Goal: Task Accomplishment & Management: Manage account settings

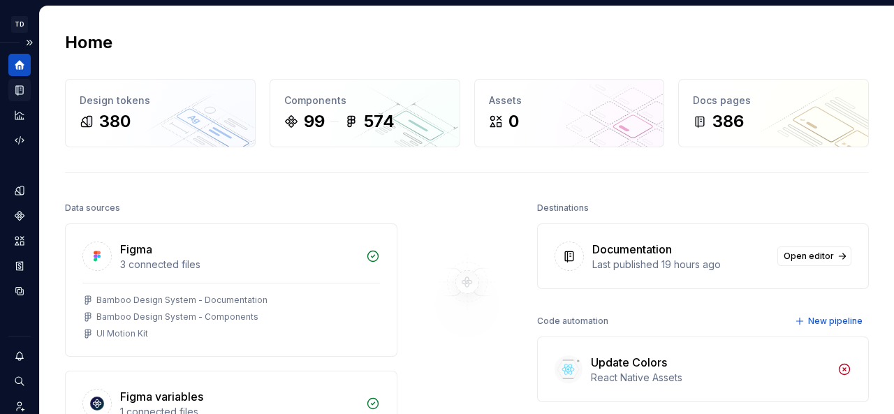
click at [21, 93] on icon "Documentation" at bounding box center [21, 91] width 6 height 8
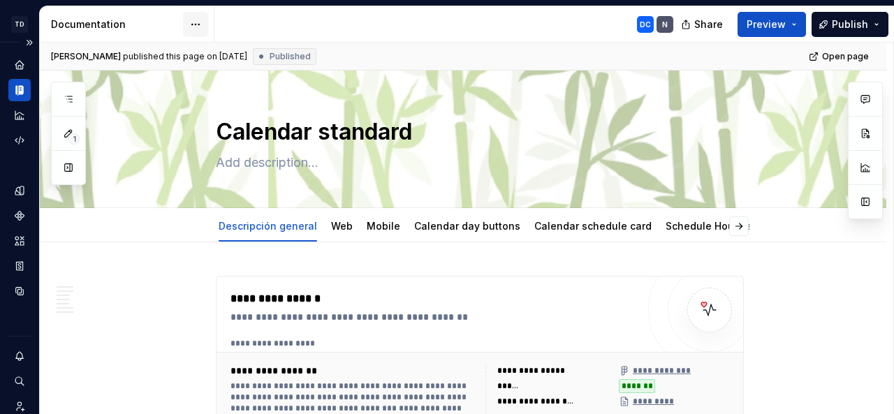
click at [73, 164] on button "button" at bounding box center [68, 167] width 25 height 25
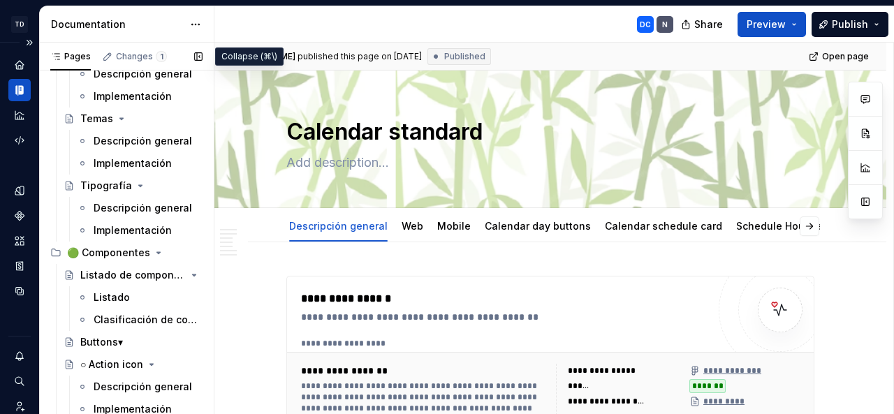
scroll to position [1627, 0]
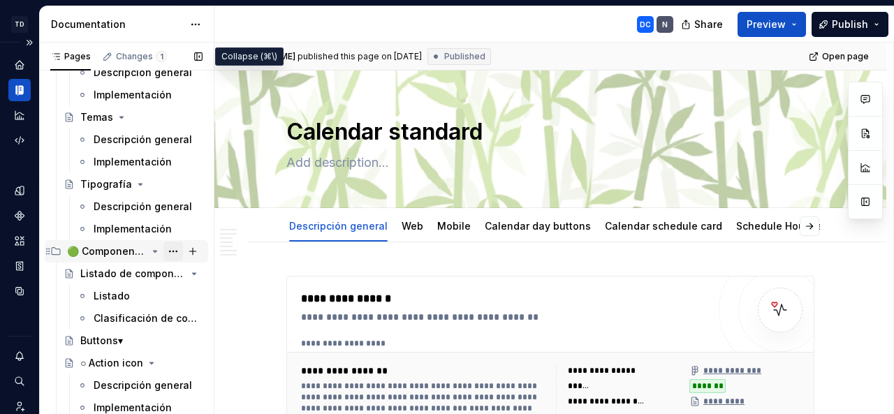
click at [165, 254] on button "Page tree" at bounding box center [174, 252] width 20 height 20
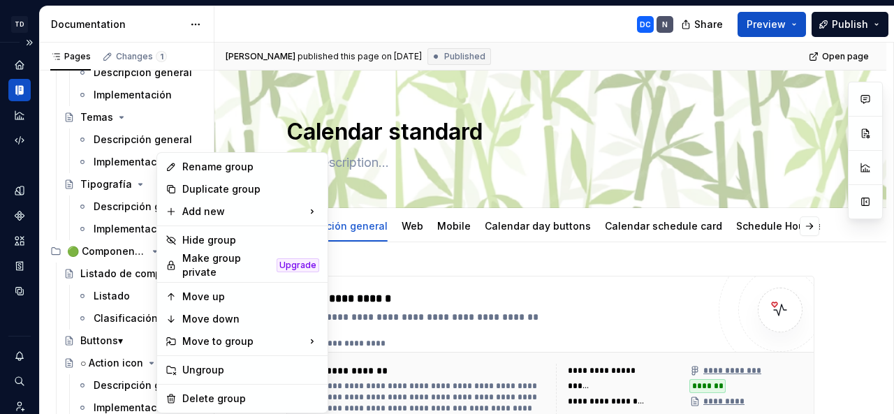
click at [196, 164] on div "Rename group" at bounding box center [250, 167] width 137 height 14
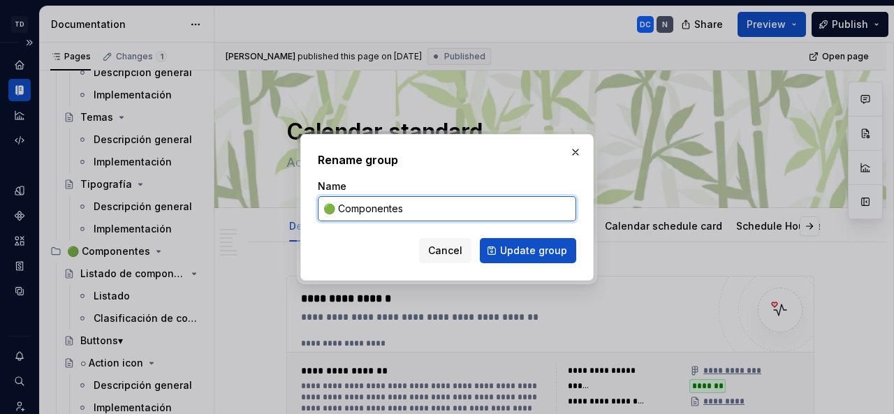
type textarea "*"
click at [418, 208] on input "🟢 Componentes" at bounding box center [447, 208] width 259 height 25
click at [418, 209] on input "🟢 Componentes" at bounding box center [447, 208] width 259 height 25
paste input "Components"
drag, startPoint x: 409, startPoint y: 209, endPoint x: 340, endPoint y: 205, distance: 69.3
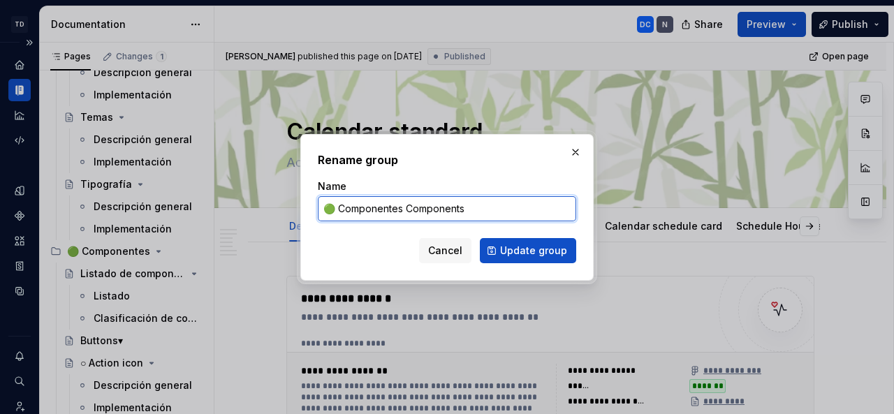
click at [340, 205] on input "🟢 Componentes Components" at bounding box center [447, 208] width 259 height 25
type input "🟢 Components"
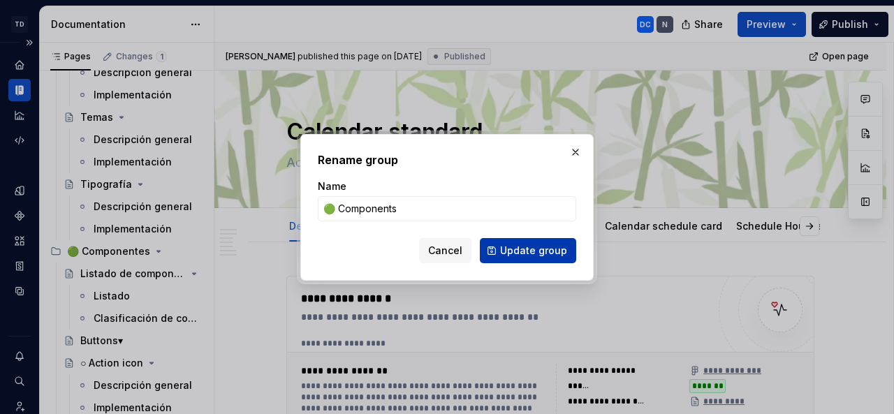
click at [542, 248] on span "Update group" at bounding box center [533, 251] width 67 height 14
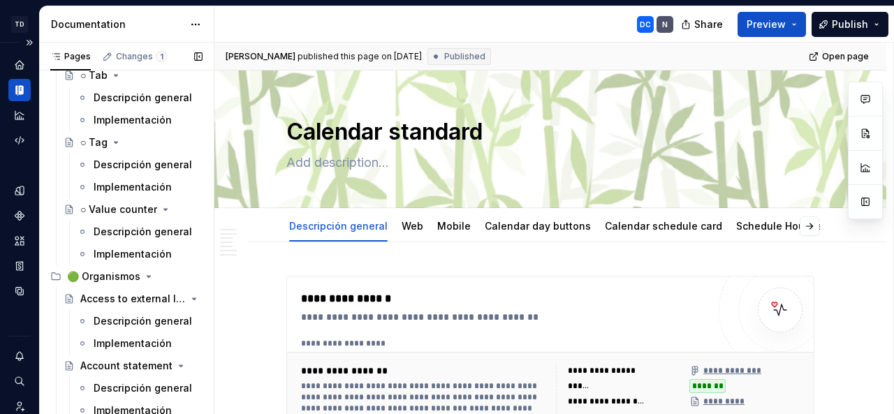
scroll to position [9304, 0]
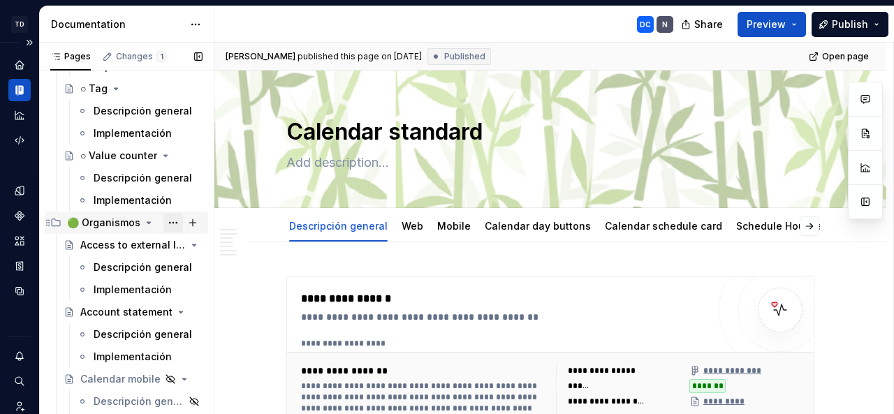
click at [165, 222] on button "Page tree" at bounding box center [174, 223] width 20 height 20
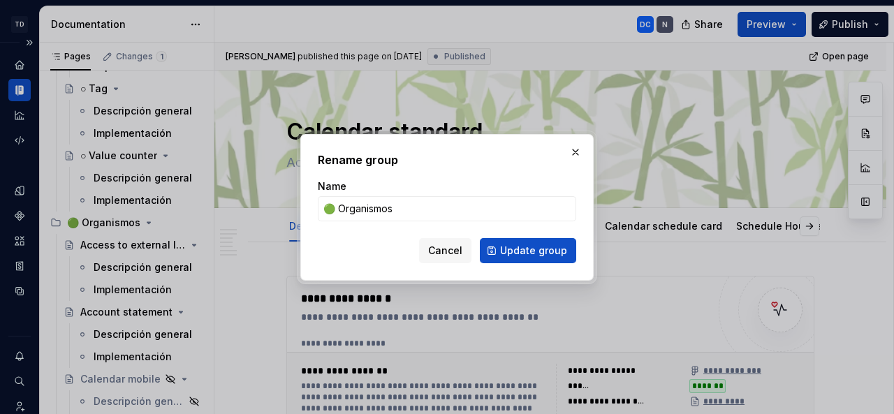
type textarea "*"
click at [403, 208] on input "🟢 Organismos" at bounding box center [447, 208] width 259 height 25
click at [372, 208] on input "🟢 Organismos" at bounding box center [447, 208] width 259 height 25
click at [394, 210] on input "🟢 Organismos" at bounding box center [447, 208] width 259 height 25
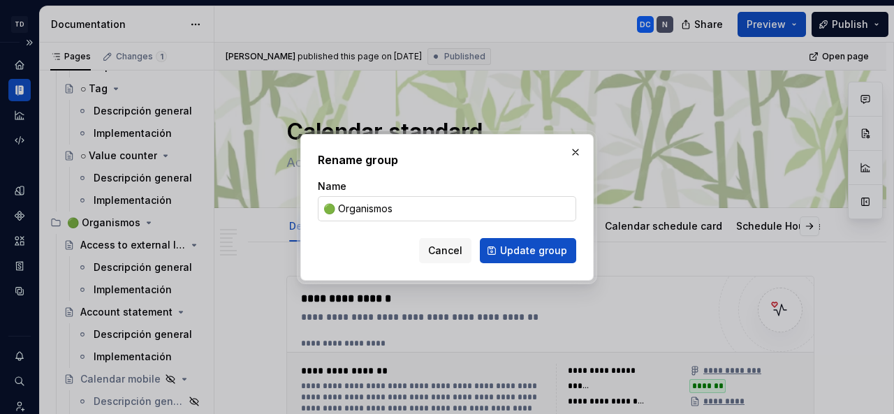
click at [396, 209] on input "🟢 Organismos" at bounding box center [447, 208] width 259 height 25
click at [475, 208] on input "🟢 Organismos" at bounding box center [447, 208] width 259 height 25
click at [347, 212] on input "🟢 OOrganisms" at bounding box center [447, 208] width 259 height 25
type input "🟢 Organisms"
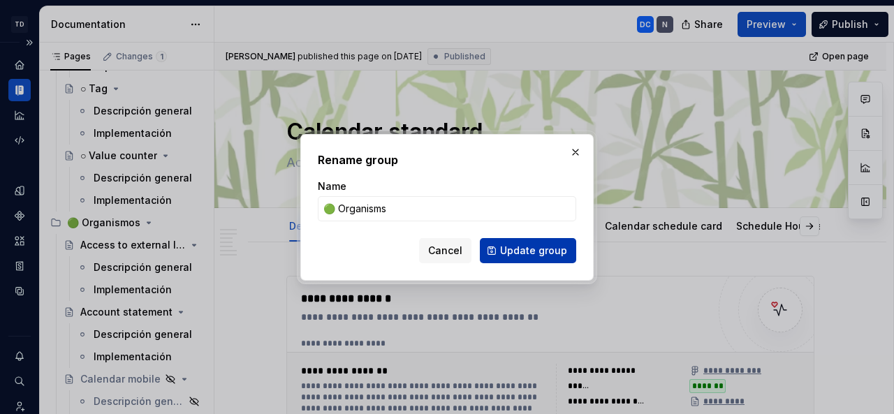
click at [512, 251] on span "Update group" at bounding box center [533, 251] width 67 height 14
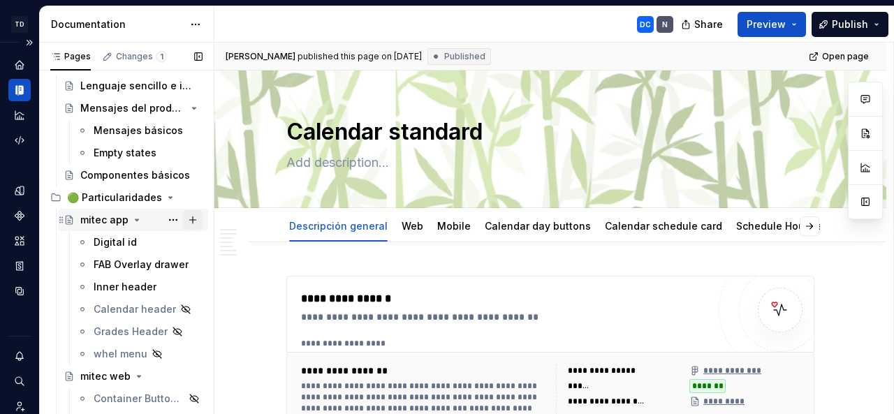
scroll to position [10764, 0]
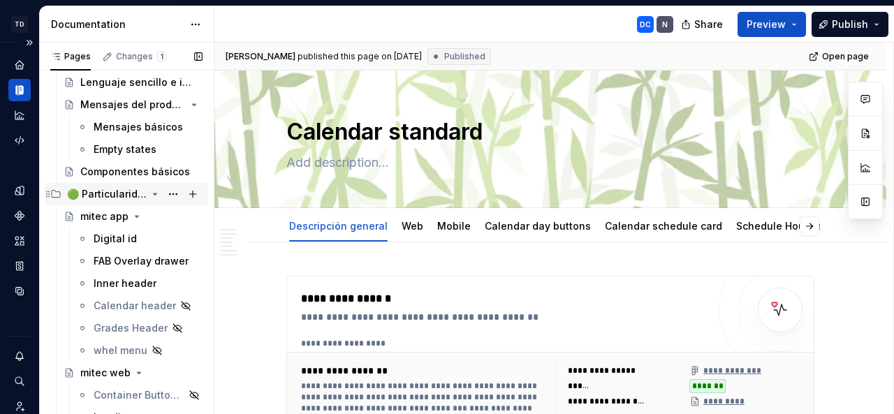
drag, startPoint x: 166, startPoint y: 193, endPoint x: 184, endPoint y: 185, distance: 19.7
click at [166, 193] on button "Page tree" at bounding box center [174, 194] width 20 height 20
click at [168, 194] on button "Page tree" at bounding box center [174, 194] width 20 height 20
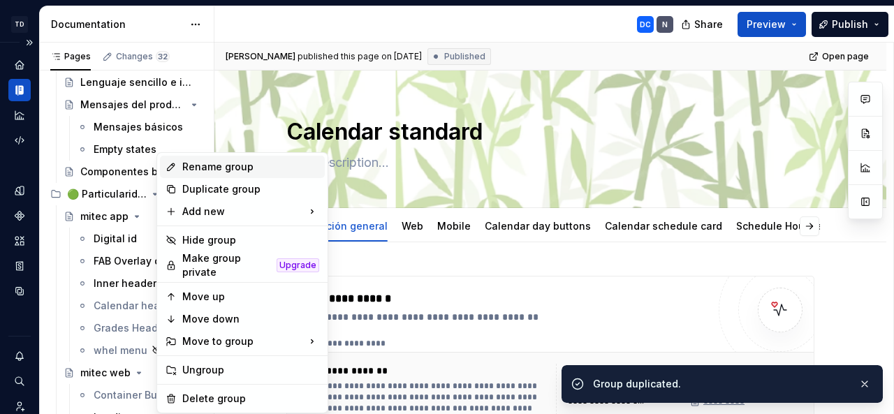
click at [208, 161] on div "Rename group" at bounding box center [250, 167] width 137 height 14
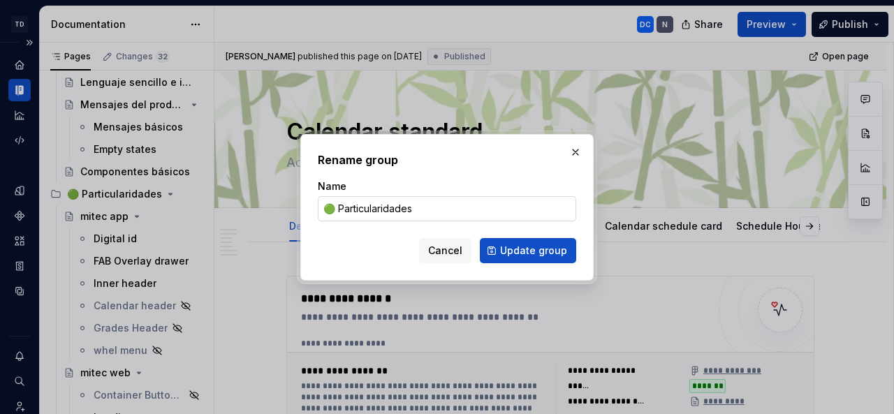
type textarea "*"
click at [361, 210] on input "🟢 Particularidades" at bounding box center [447, 208] width 259 height 25
type input "🟢 Particularities"
click at [547, 248] on span "Update group" at bounding box center [533, 251] width 67 height 14
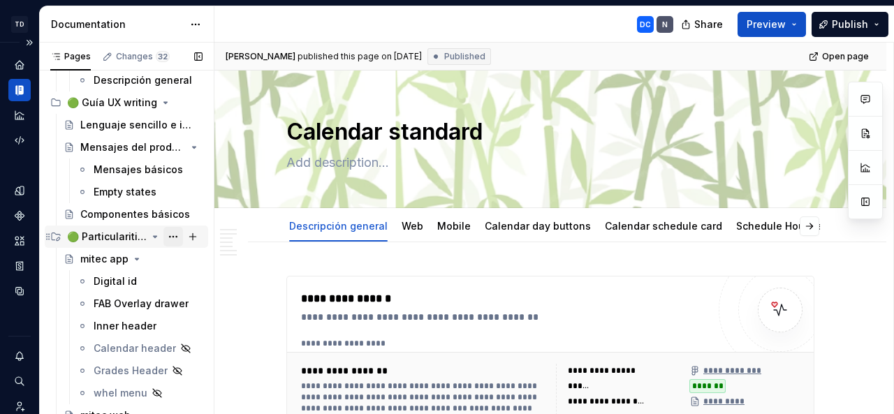
scroll to position [10729, 0]
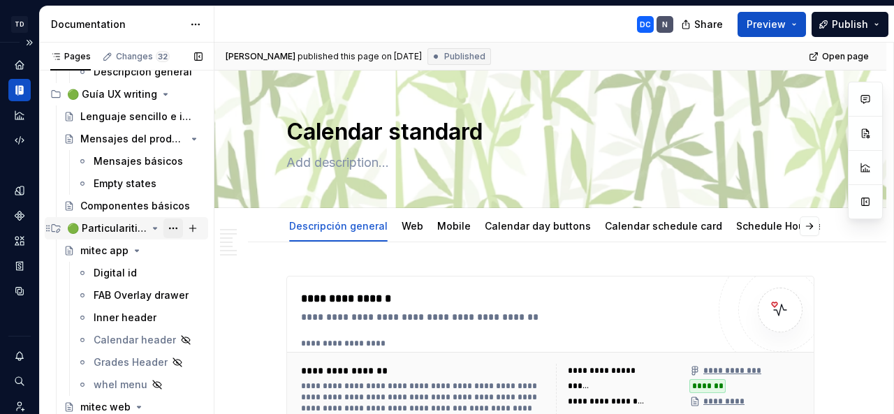
click at [164, 227] on button "Page tree" at bounding box center [174, 229] width 20 height 20
click at [143, 53] on div "Pages Changes 32 Add Accessibility guide for tree Page tree. Navigate the tree …" at bounding box center [126, 232] width 175 height 378
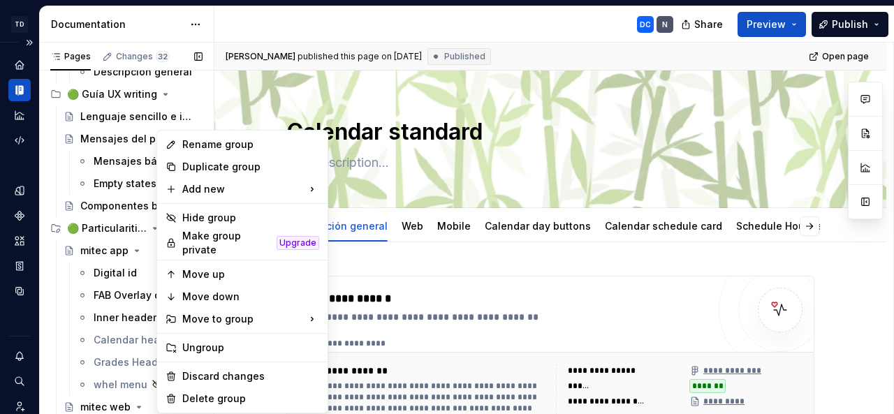
click at [144, 54] on div "Pages Changes 32 Add Accessibility guide for tree Page tree. Navigate the tree …" at bounding box center [126, 232] width 175 height 378
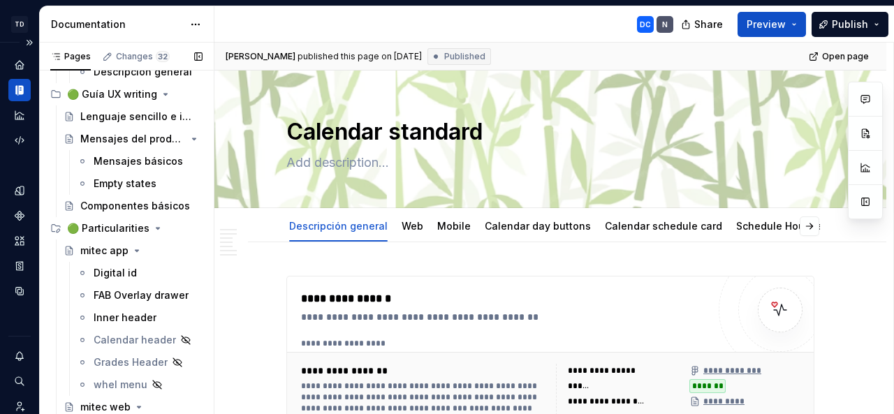
click at [144, 54] on div "Changes 32" at bounding box center [143, 56] width 54 height 11
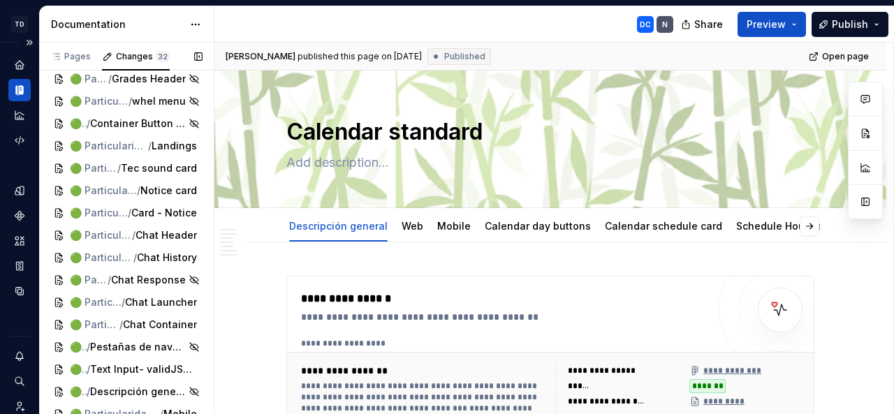
scroll to position [506, 0]
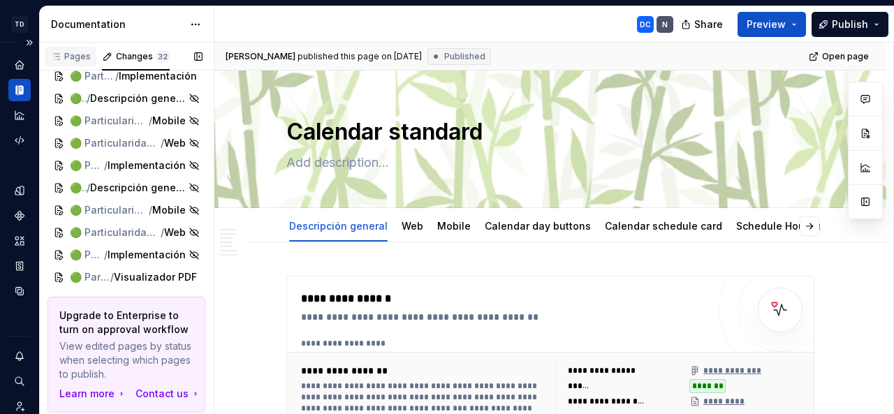
click at [82, 54] on div "Pages" at bounding box center [70, 56] width 41 height 11
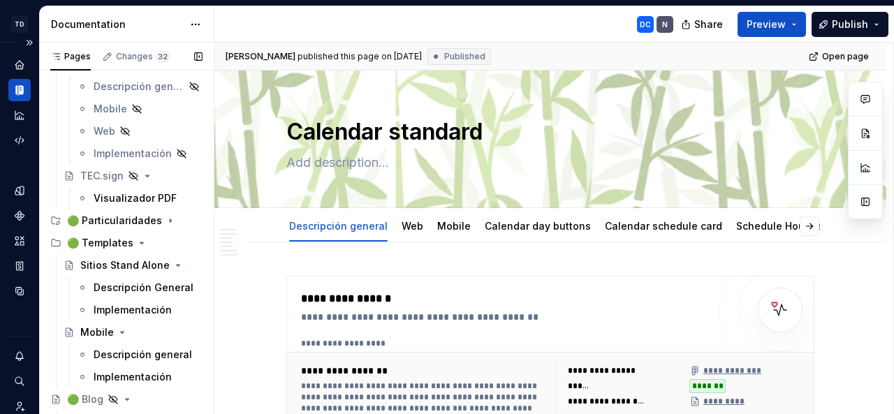
scroll to position [11610, 0]
click at [154, 220] on icon "Page tree" at bounding box center [154, 220] width 1 height 3
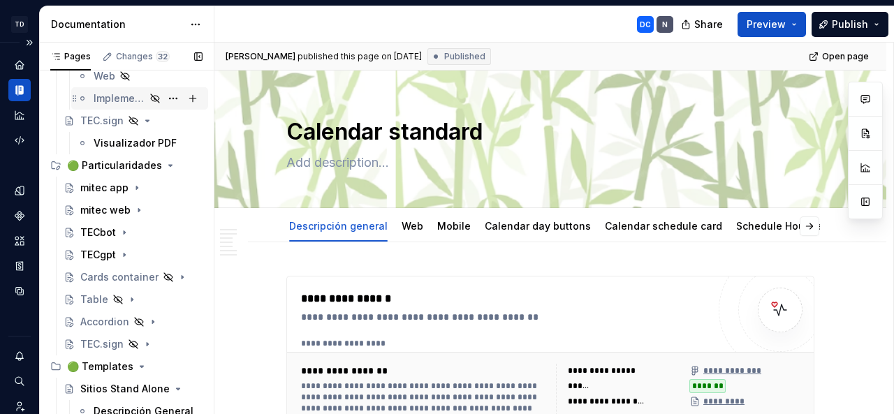
scroll to position [11665, 0]
click at [769, 23] on span "Preview" at bounding box center [766, 24] width 39 height 14
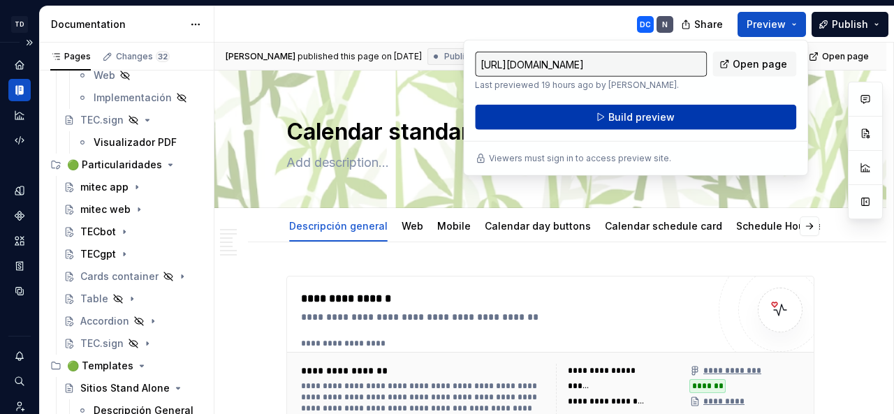
click at [704, 115] on button "Build preview" at bounding box center [635, 117] width 321 height 25
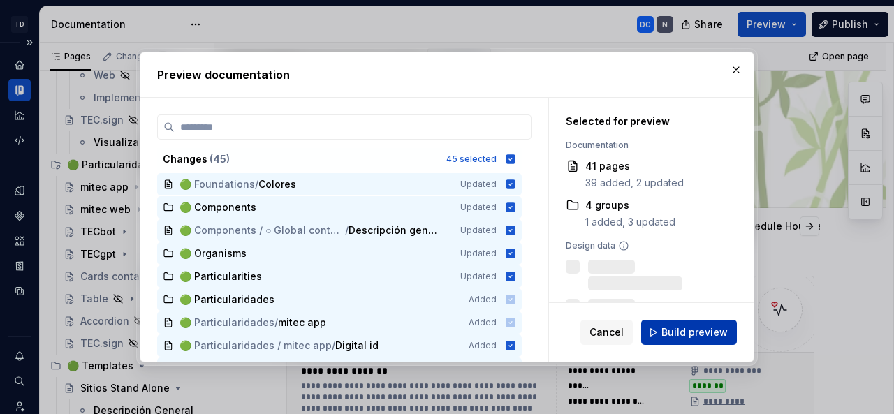
click at [692, 332] on span "Build preview" at bounding box center [695, 333] width 66 height 14
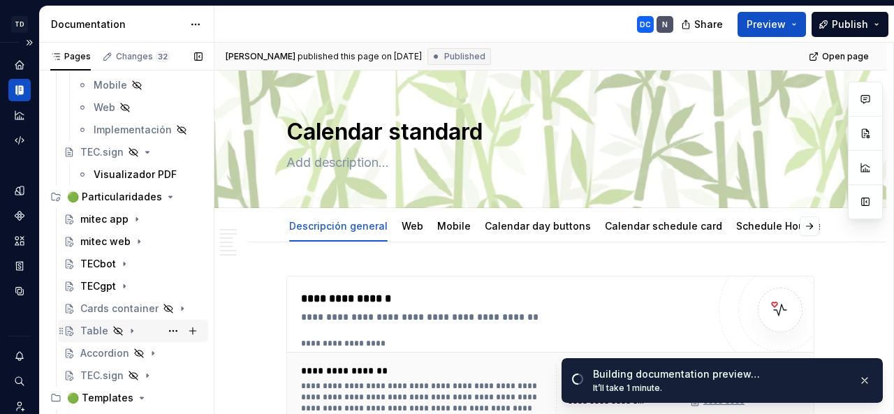
scroll to position [11689, 0]
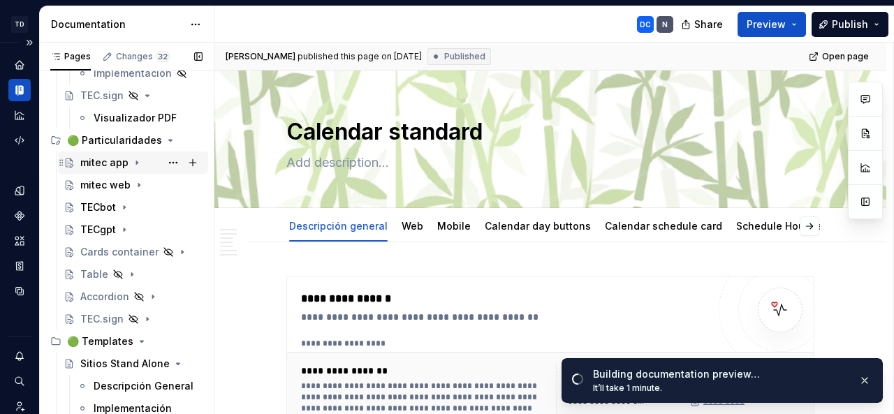
click at [136, 160] on icon "Page tree" at bounding box center [136, 162] width 11 height 11
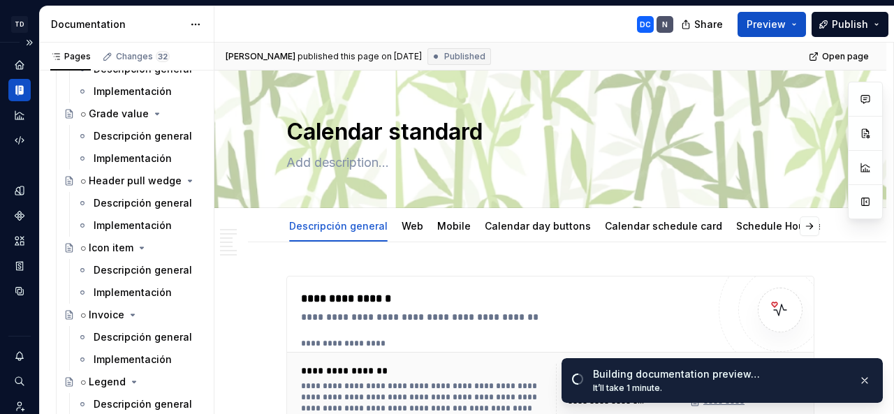
scroll to position [8126, 0]
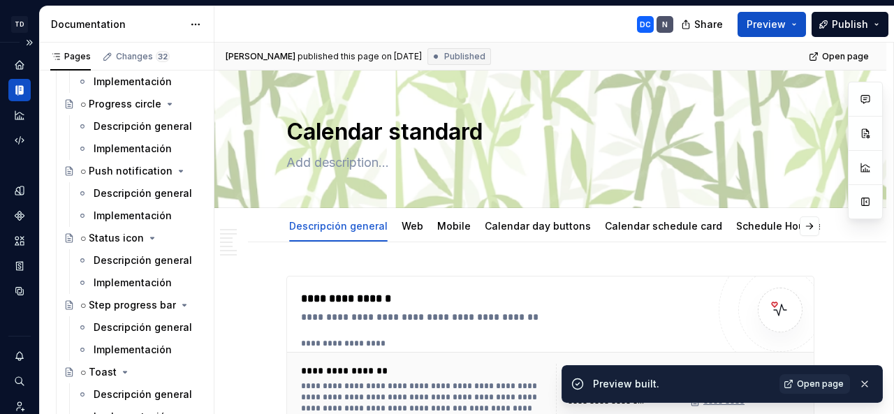
click at [545, 29] on div "DC N" at bounding box center [450, 24] width 470 height 36
click at [824, 377] on link "Open page" at bounding box center [815, 385] width 71 height 20
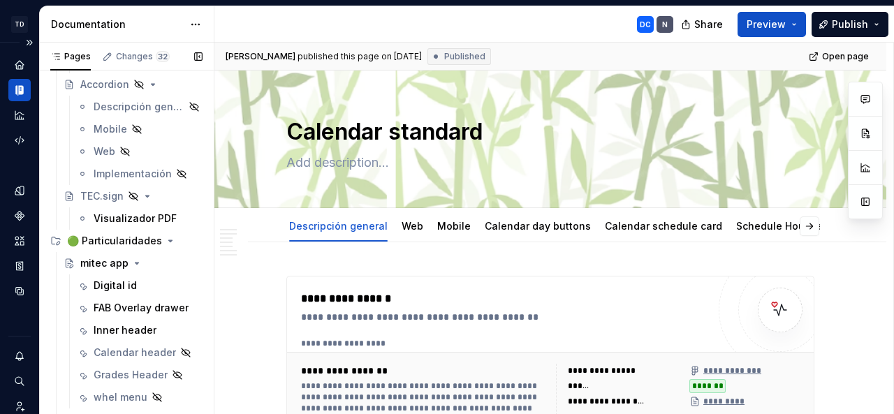
scroll to position [11586, 0]
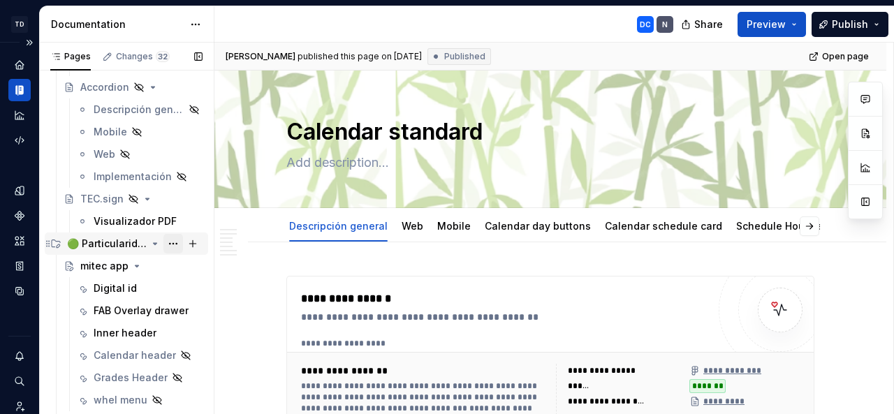
click at [166, 244] on button "Page tree" at bounding box center [174, 244] width 20 height 20
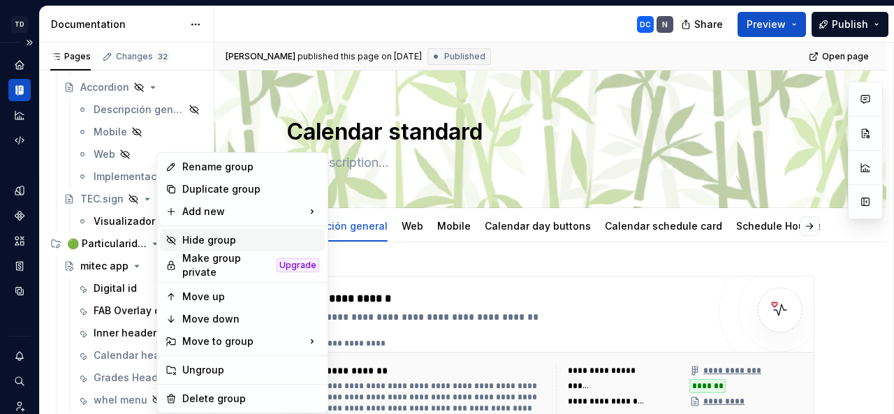
click at [192, 238] on div "Hide group" at bounding box center [250, 240] width 137 height 14
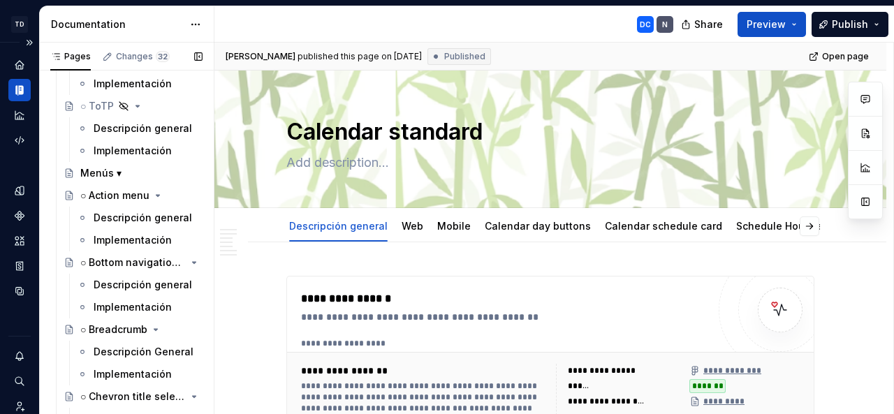
scroll to position [6465, 0]
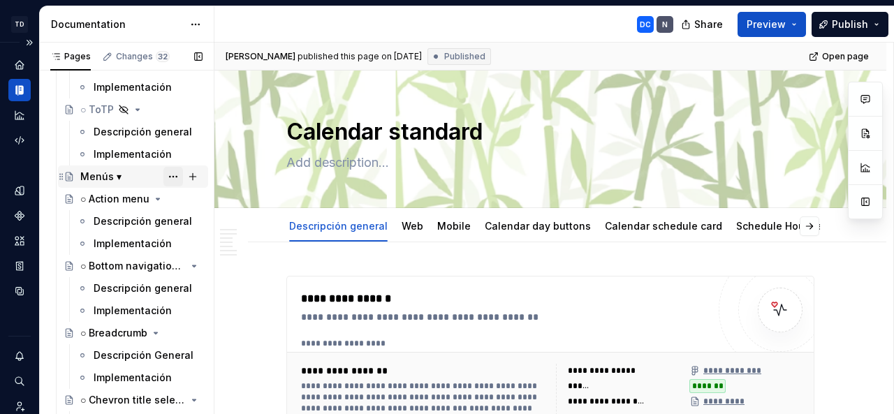
click at [168, 173] on button "Page tree" at bounding box center [174, 177] width 20 height 20
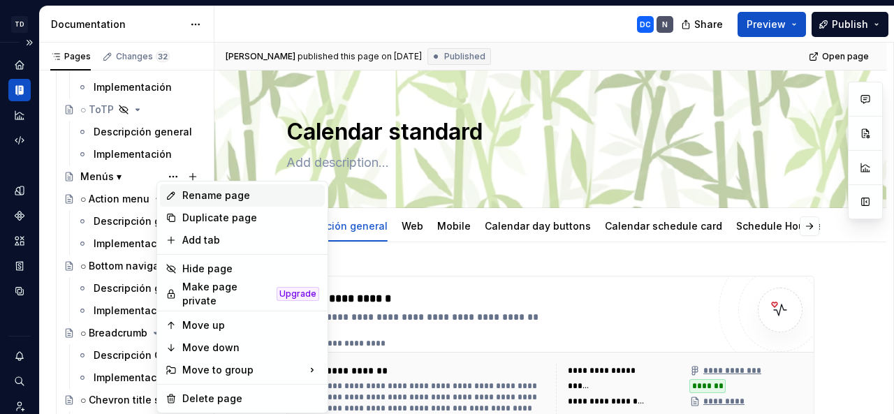
type textarea "*"
click at [180, 192] on div "Rename page" at bounding box center [242, 195] width 165 height 22
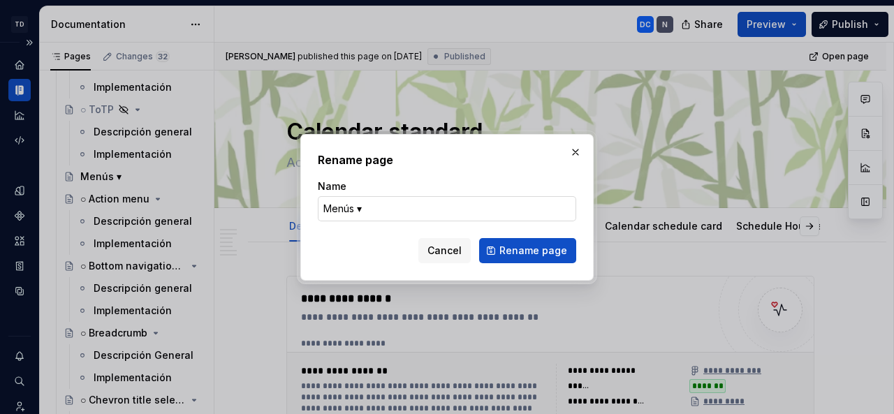
click at [349, 210] on input "Menús ▾" at bounding box center [447, 208] width 259 height 25
type input "Menus ▾"
click at [538, 251] on span "Rename page" at bounding box center [534, 251] width 68 height 14
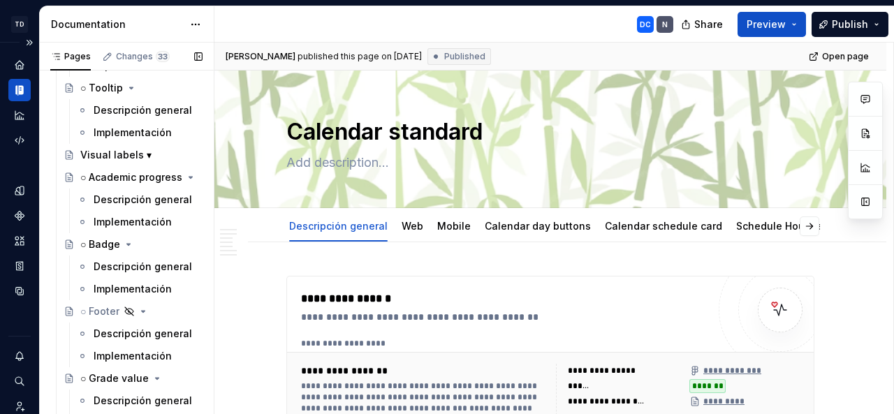
scroll to position [8478, 0]
click at [839, 26] on span "Publish" at bounding box center [850, 24] width 36 height 14
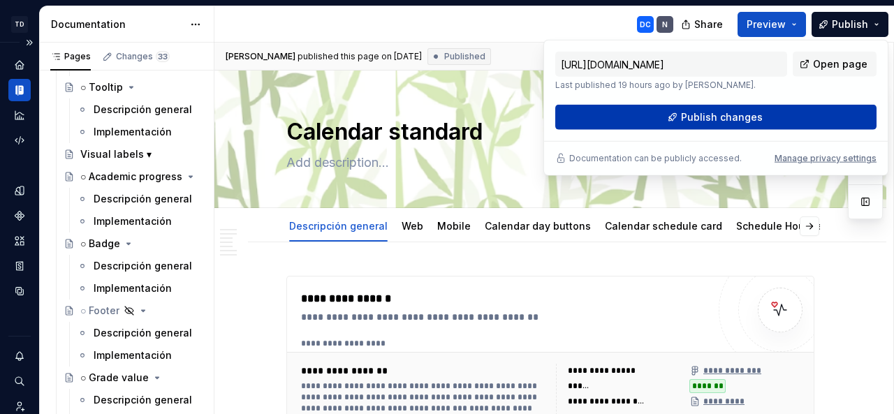
click at [725, 117] on span "Publish changes" at bounding box center [722, 117] width 82 height 14
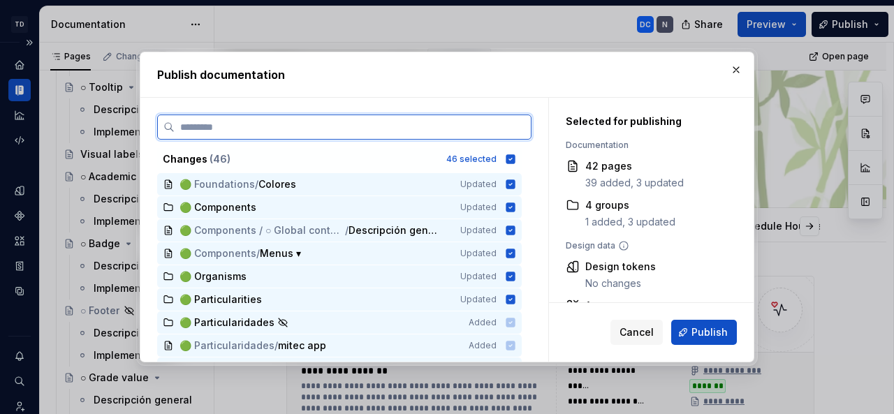
click at [221, 130] on input "search" at bounding box center [353, 127] width 356 height 14
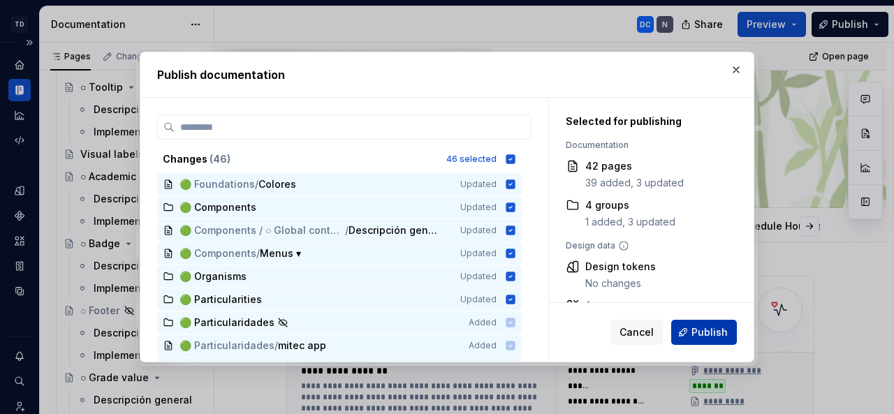
click at [698, 333] on span "Publish" at bounding box center [710, 333] width 36 height 14
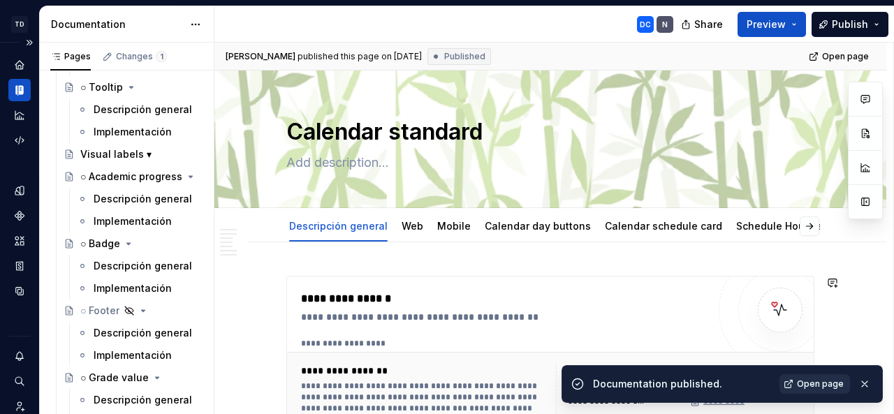
click at [815, 381] on span "Open page" at bounding box center [820, 384] width 47 height 11
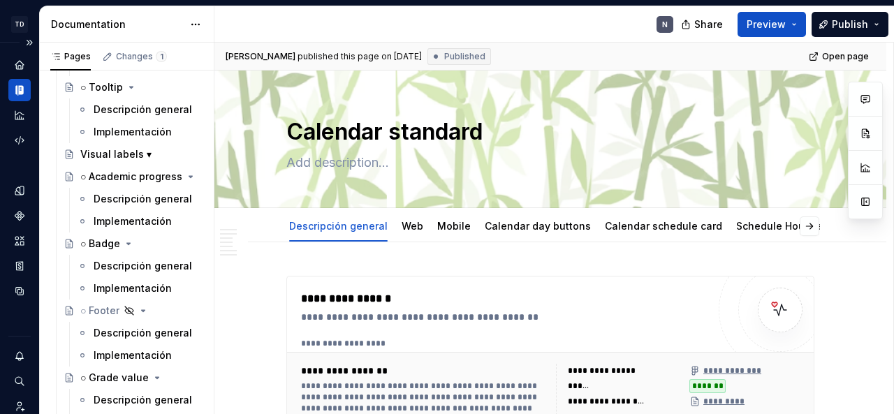
type textarea "*"
